Goal: Check status

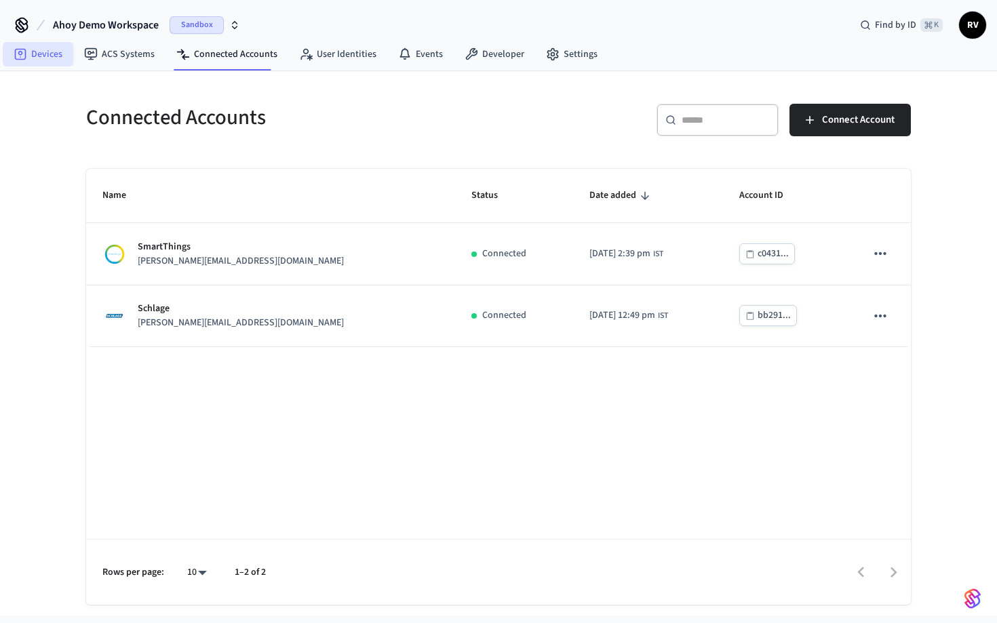
click at [40, 49] on link "Devices" at bounding box center [38, 54] width 71 height 24
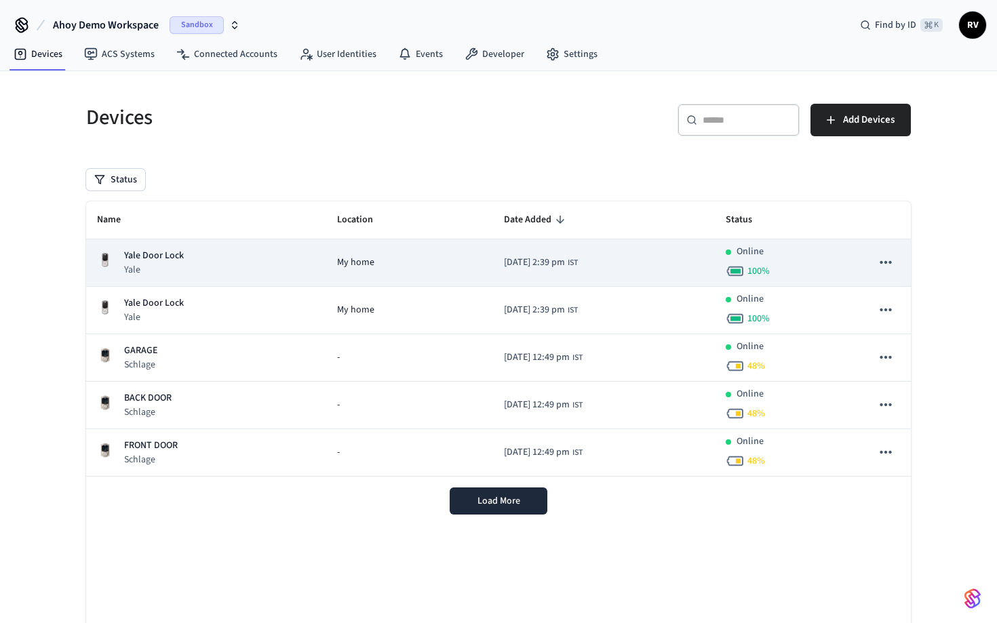
click at [189, 258] on div "Yale Door Lock Yale" at bounding box center [206, 263] width 218 height 28
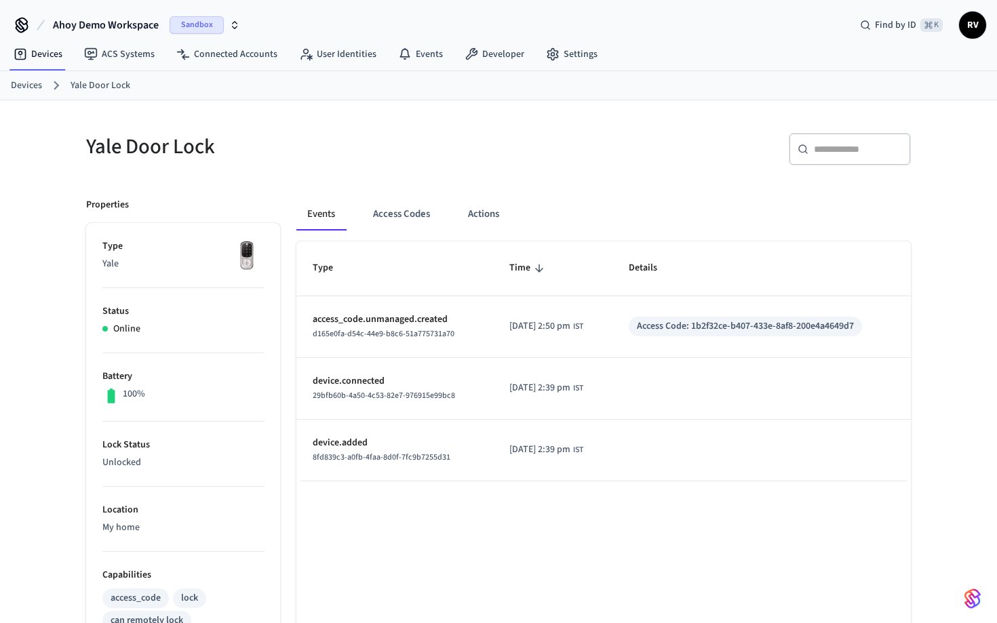
scroll to position [3, 0]
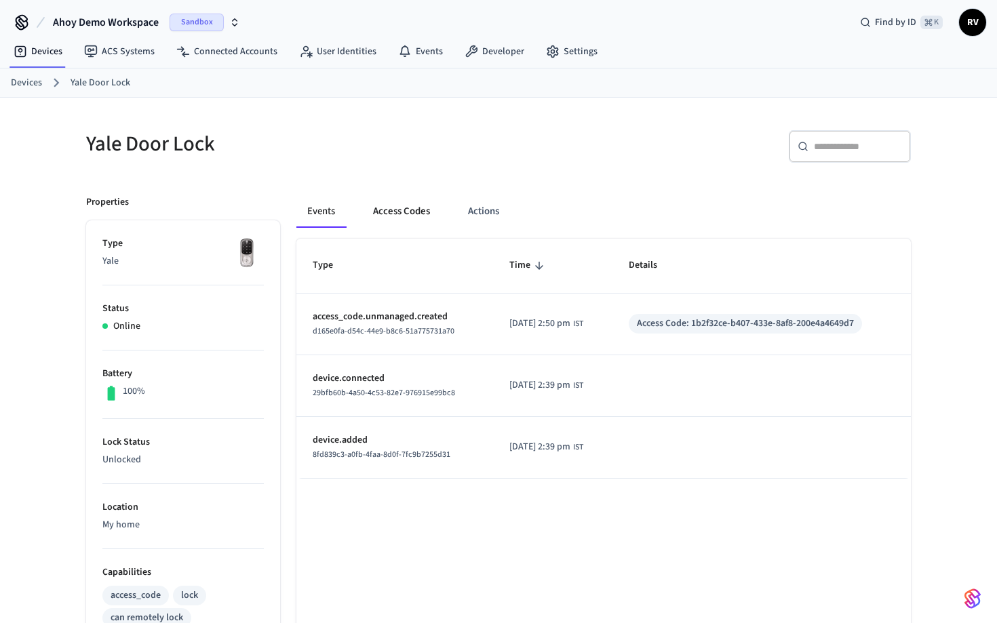
click at [406, 214] on button "Access Codes" at bounding box center [401, 211] width 79 height 33
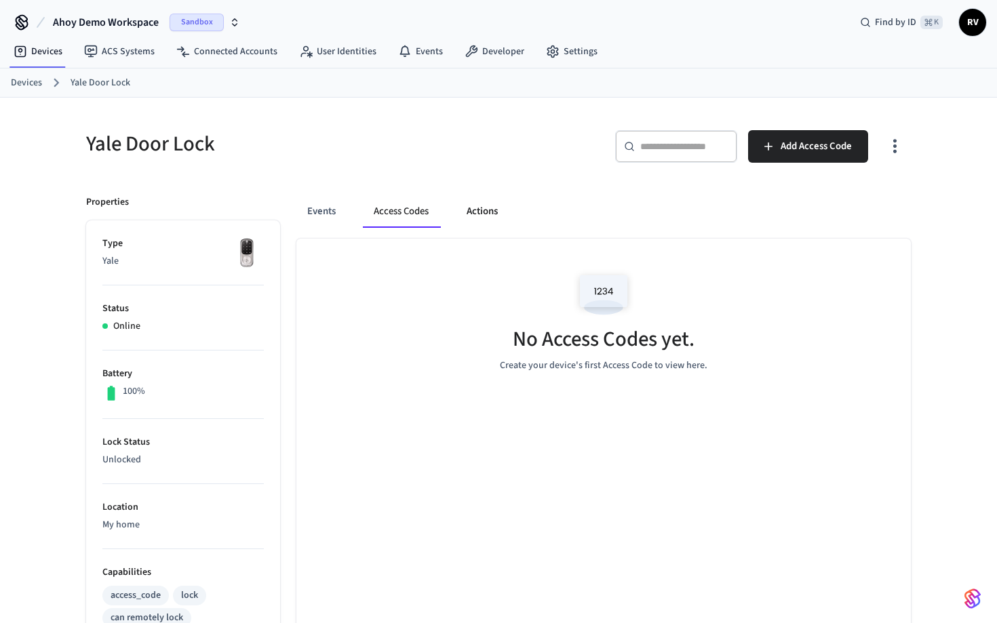
click at [498, 213] on button "Actions" at bounding box center [482, 211] width 53 height 33
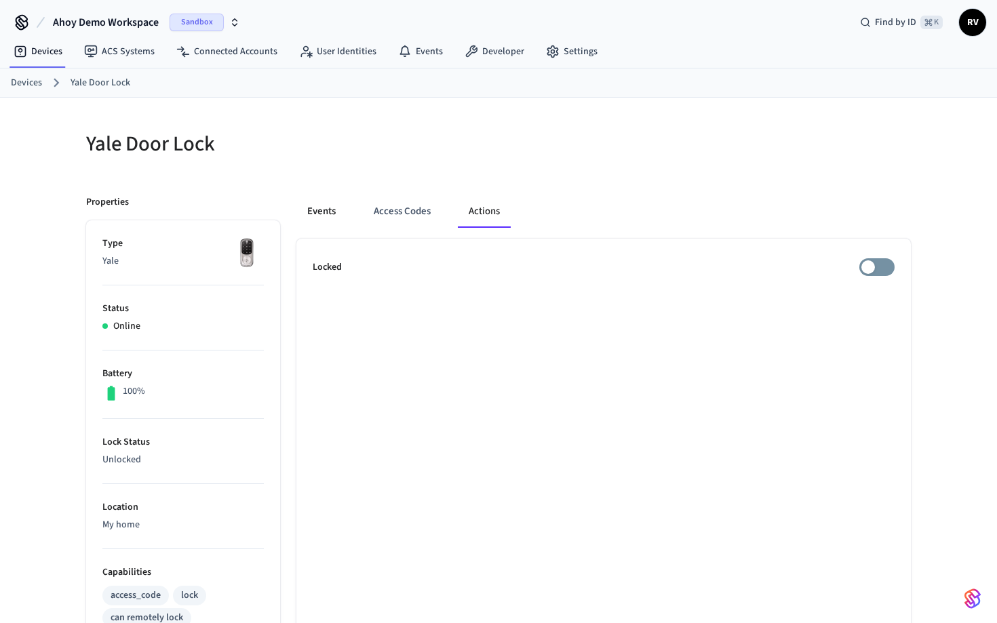
click at [326, 207] on button "Events" at bounding box center [321, 211] width 50 height 33
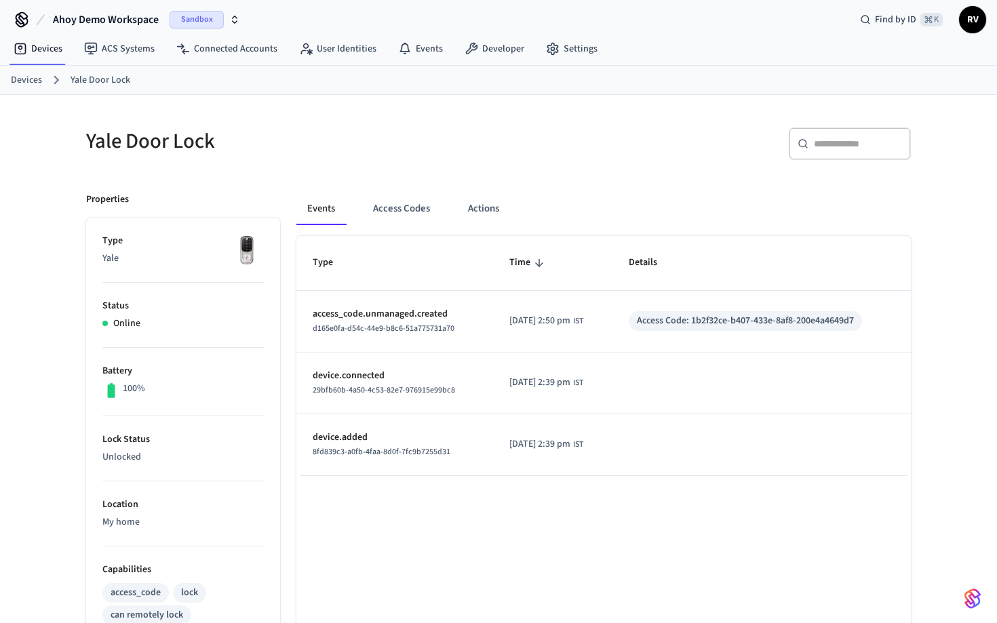
scroll to position [0, 0]
